Goal: Task Accomplishment & Management: Manage account settings

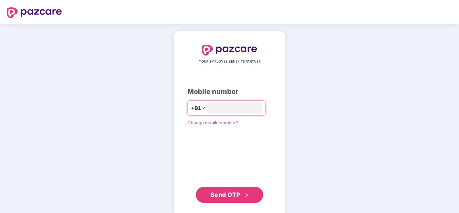
type input "**********"
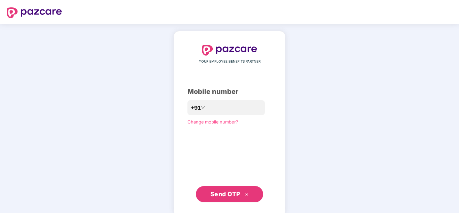
click at [239, 198] on span "Send OTP" at bounding box center [229, 194] width 39 height 9
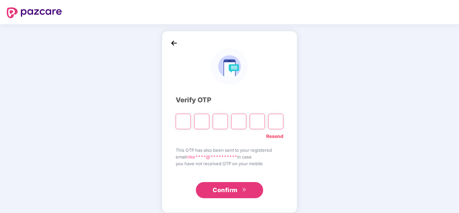
type input "*"
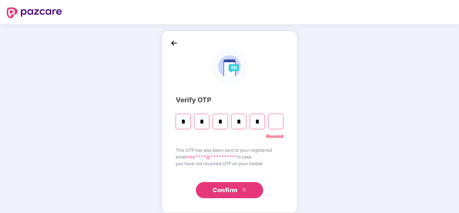
type input "*"
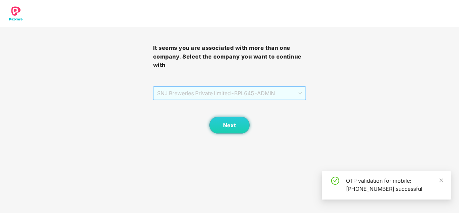
click at [278, 94] on span "SNJ Breweries Private limited - BPL645 - ADMIN" at bounding box center [229, 93] width 145 height 13
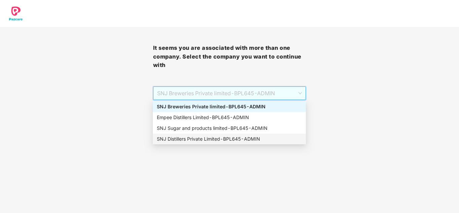
click at [215, 137] on div "SNJ Distillers Private Limited - BPL645 - ADMIN" at bounding box center [229, 138] width 145 height 7
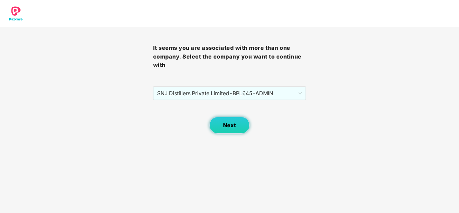
click at [230, 121] on button "Next" at bounding box center [229, 125] width 40 height 17
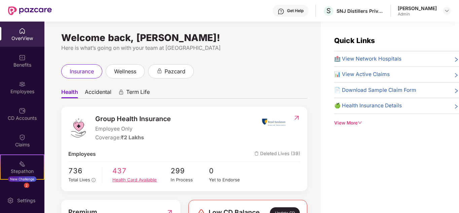
click at [153, 180] on div "Health Card Available" at bounding box center [141, 179] width 58 height 7
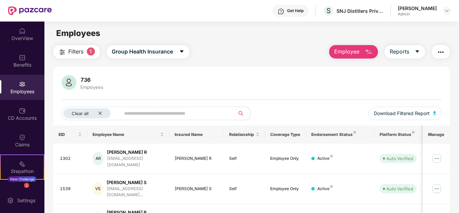
click at [158, 110] on input "text" at bounding box center [175, 113] width 102 height 10
type input "******"
click at [438, 183] on img at bounding box center [437, 188] width 11 height 11
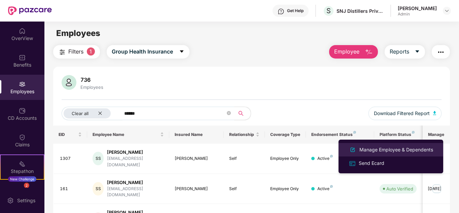
click at [410, 148] on div "Manage Employee & Dependents" at bounding box center [396, 149] width 76 height 7
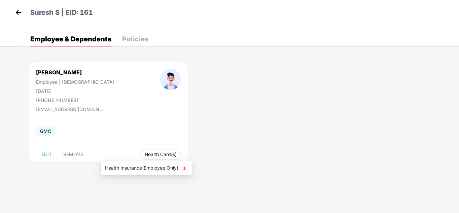
click at [140, 150] on button "Health Card(s)" at bounding box center [160, 154] width 41 height 11
click at [140, 158] on button "Health Card(s)" at bounding box center [160, 154] width 41 height 11
click at [186, 167] on img at bounding box center [184, 168] width 7 height 7
